Goal: Transaction & Acquisition: Purchase product/service

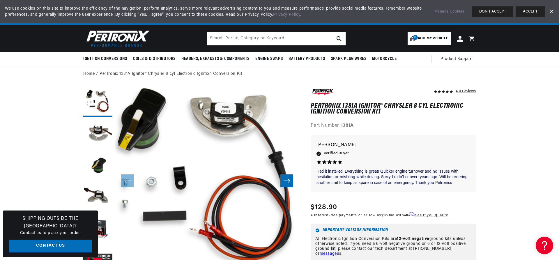
scroll to position [0, 682]
click at [425, 33] on link "2 Add my vehicle" at bounding box center [429, 38] width 43 height 13
select select "Year"
select select "Make"
select select "Model"
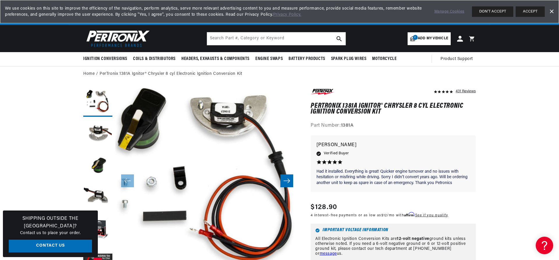
select select "Engine"
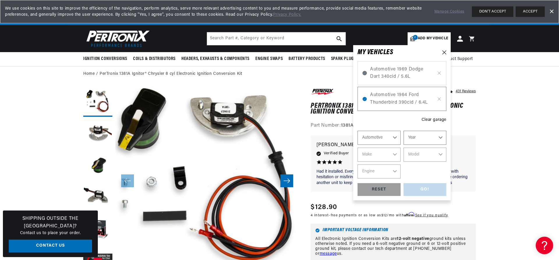
click at [395, 72] on span "Automotive 1969 Dodge Dart 340cid / 5.6L" at bounding box center [402, 73] width 64 height 15
select select "1964"
select select "Ford"
select select "Thunderbird"
select select "390cid-6.4L"
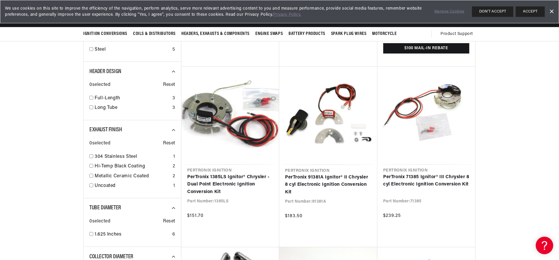
scroll to position [0, 682]
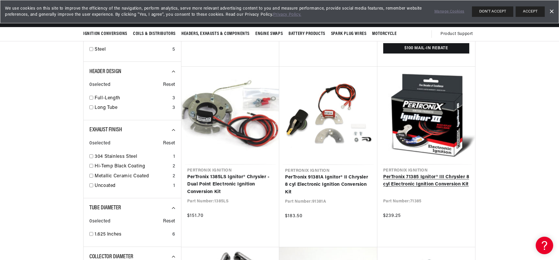
click at [430, 174] on link "PerTronix 71385 Ignitor® III Chrysler 8 cyl Electronic Ignition Conversion Kit" at bounding box center [426, 181] width 86 height 15
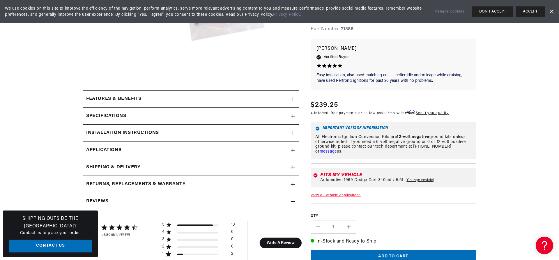
scroll to position [0, 341]
